Goal: Task Accomplishment & Management: Use online tool/utility

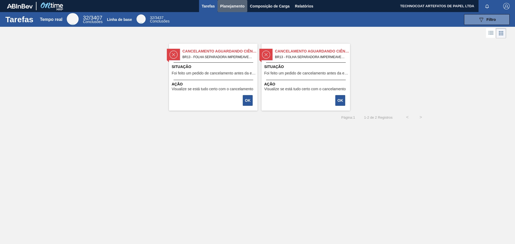
click at [235, 7] on font "Planejamento" at bounding box center [232, 6] width 24 height 4
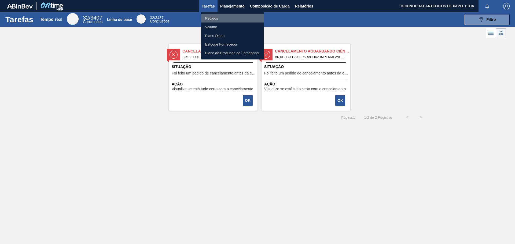
click at [230, 20] on li "Pedidos" at bounding box center [232, 18] width 63 height 9
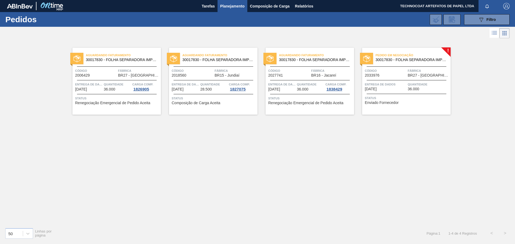
click at [395, 52] on div "Pedido em Negociação 30017830 - FOLHA SEPARADORA IMPERMEÁVEL" at bounding box center [406, 56] width 89 height 9
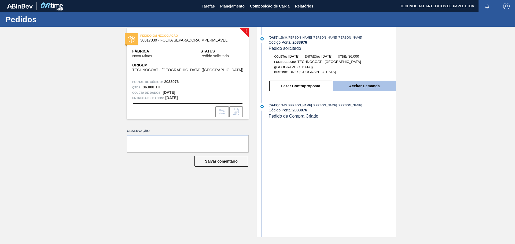
click at [372, 81] on button "Aceitar Demanda" at bounding box center [364, 86] width 63 height 11
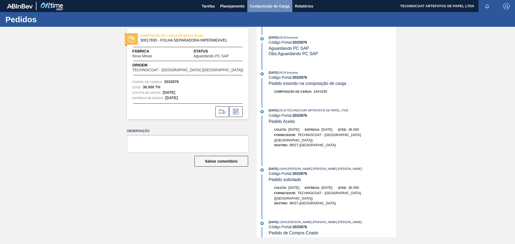
click at [255, 8] on font "Composição de Carga" at bounding box center [270, 6] width 40 height 4
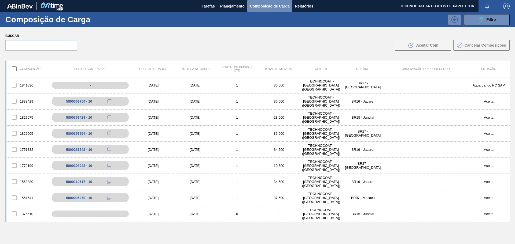
click at [261, 4] on font "Composição de Carga" at bounding box center [270, 6] width 40 height 4
click at [237, 5] on font "Planejamento" at bounding box center [232, 6] width 24 height 4
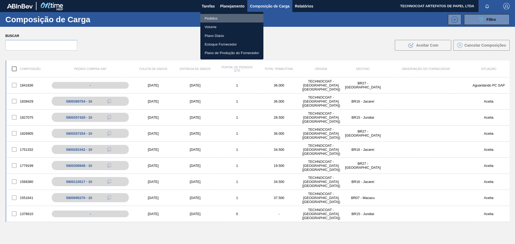
click at [231, 17] on li "Pedidos" at bounding box center [231, 18] width 63 height 9
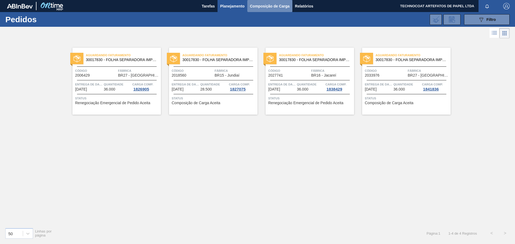
click at [265, 4] on font "Composição de Carga" at bounding box center [270, 6] width 40 height 4
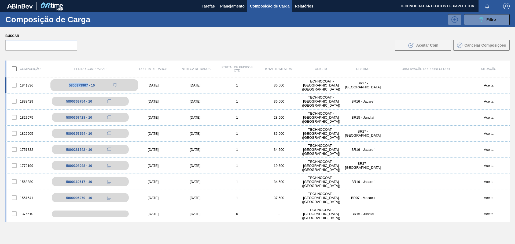
drag, startPoint x: 62, startPoint y: 84, endPoint x: 88, endPoint y: 84, distance: 25.8
click at [88, 84] on div "5800373907 - 10" at bounding box center [94, 85] width 88 height 12
copy font "5800373907"
